Goal: Communication & Community: Answer question/provide support

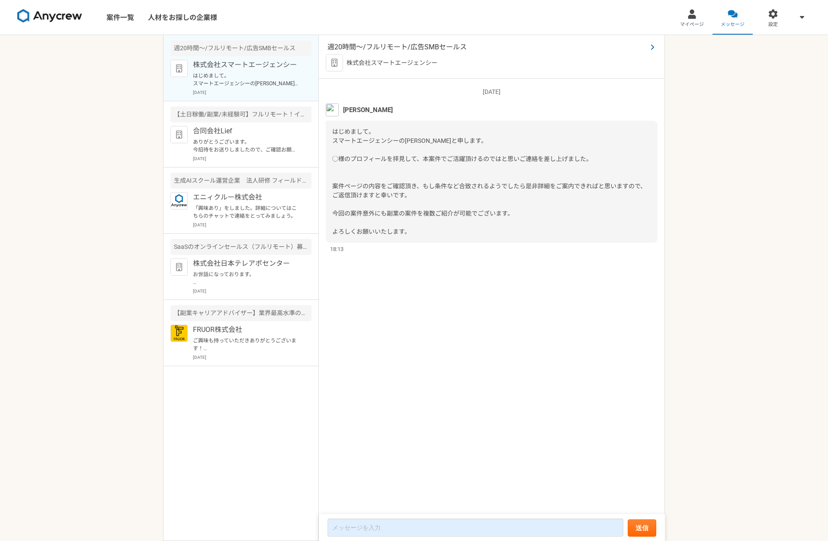
click at [376, 46] on span "週20時間〜/フルリモート/広告SMBセールス" at bounding box center [487, 47] width 320 height 10
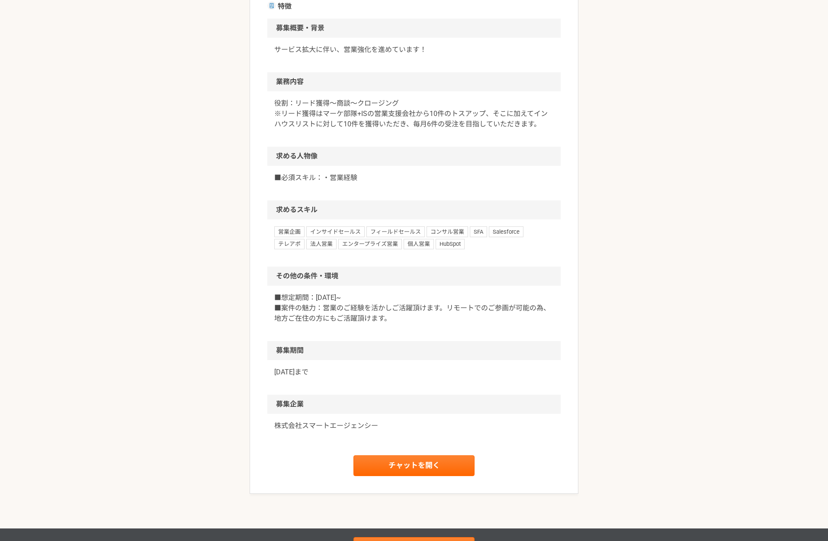
scroll to position [347, 0]
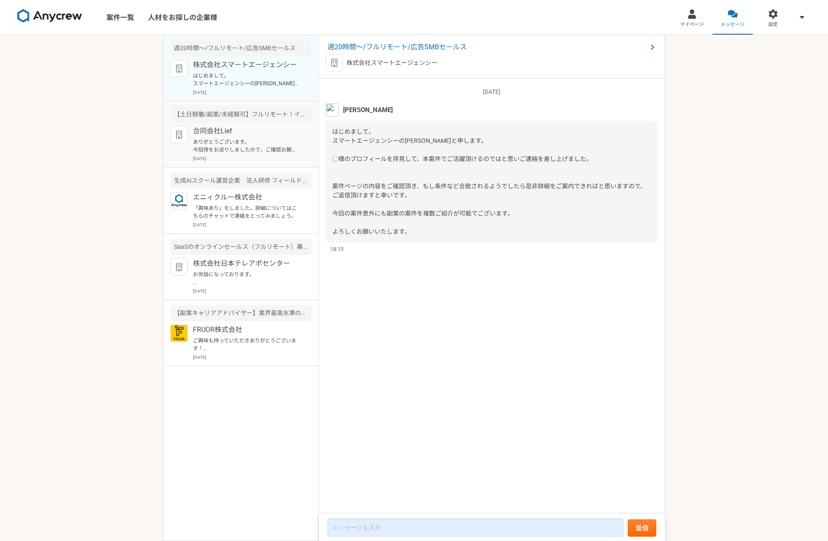
click at [250, 153] on p "ありがとうございます。 今招待をお送りしましたので、ご確認お願い致します。" at bounding box center [246, 146] width 107 height 16
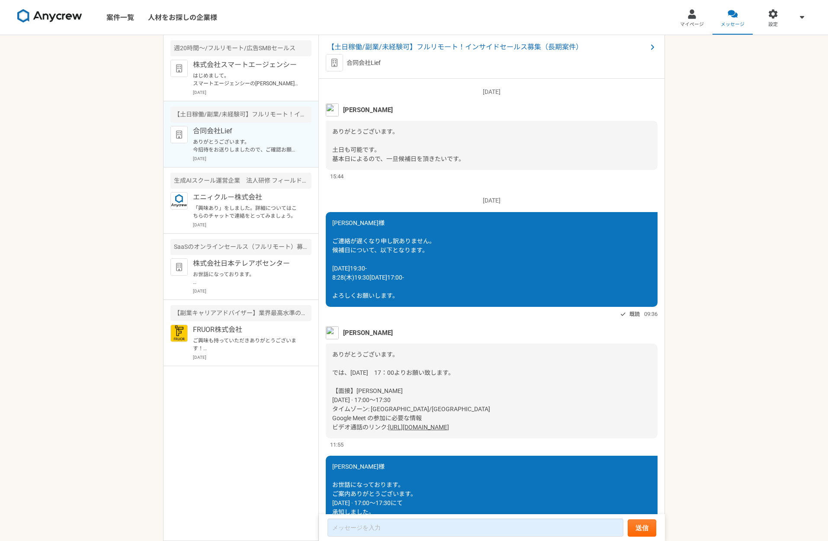
scroll to position [742, 0]
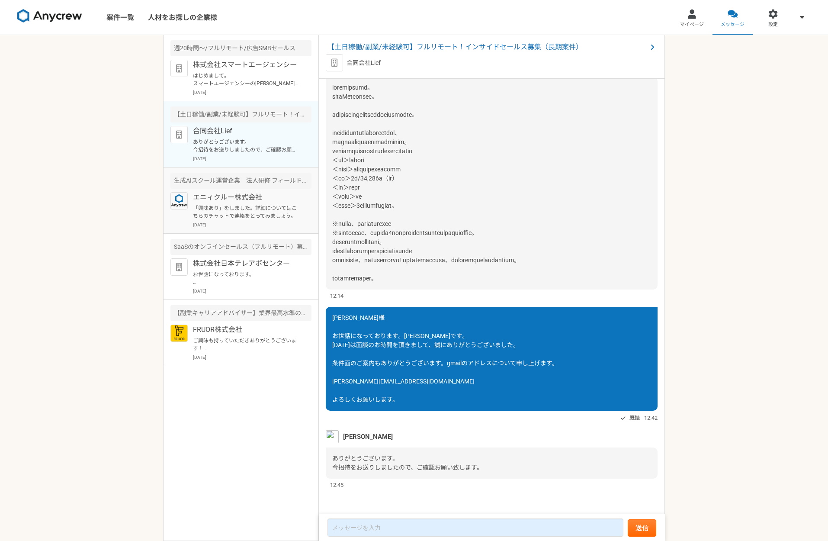
click at [243, 211] on p "「興味あり」をしました。詳細についてはこちらのチャットで連絡をとってみましょう。" at bounding box center [246, 212] width 107 height 16
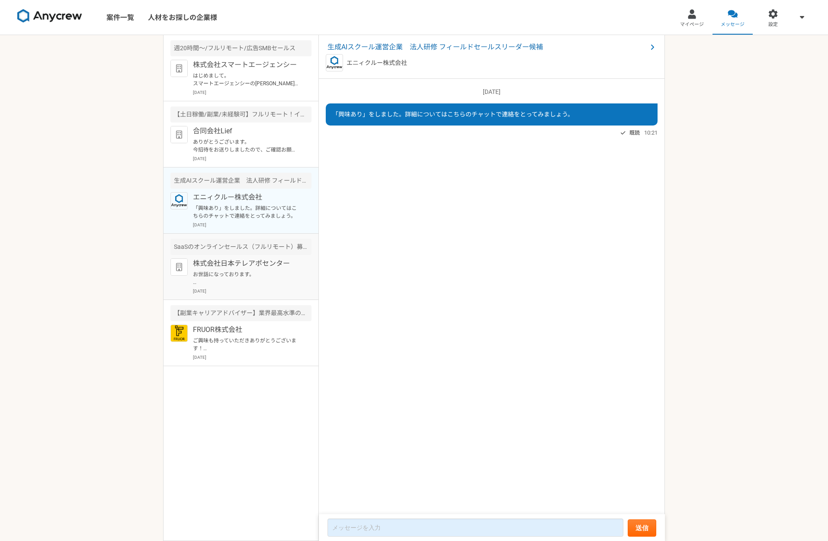
click at [245, 266] on p "株式会社日本テレアポセンター" at bounding box center [246, 263] width 107 height 10
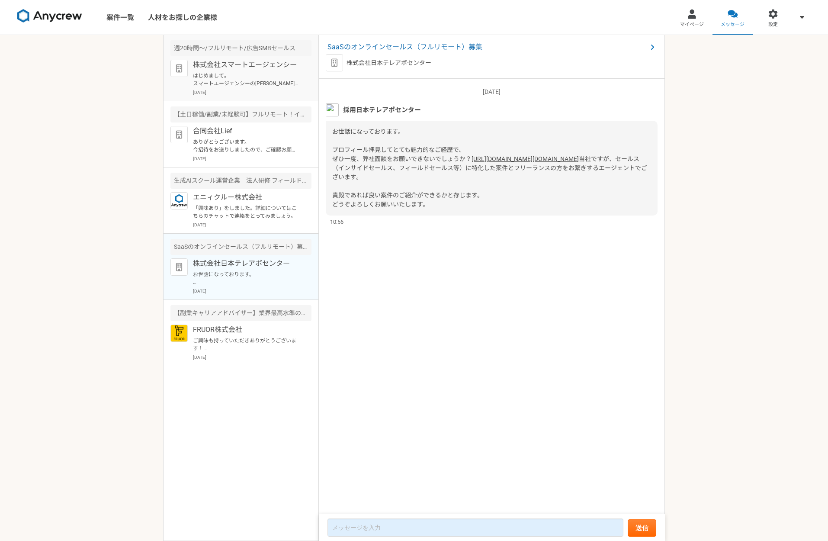
click at [234, 93] on p "[DATE]" at bounding box center [252, 92] width 119 height 6
